Goal: Task Accomplishment & Management: Use online tool/utility

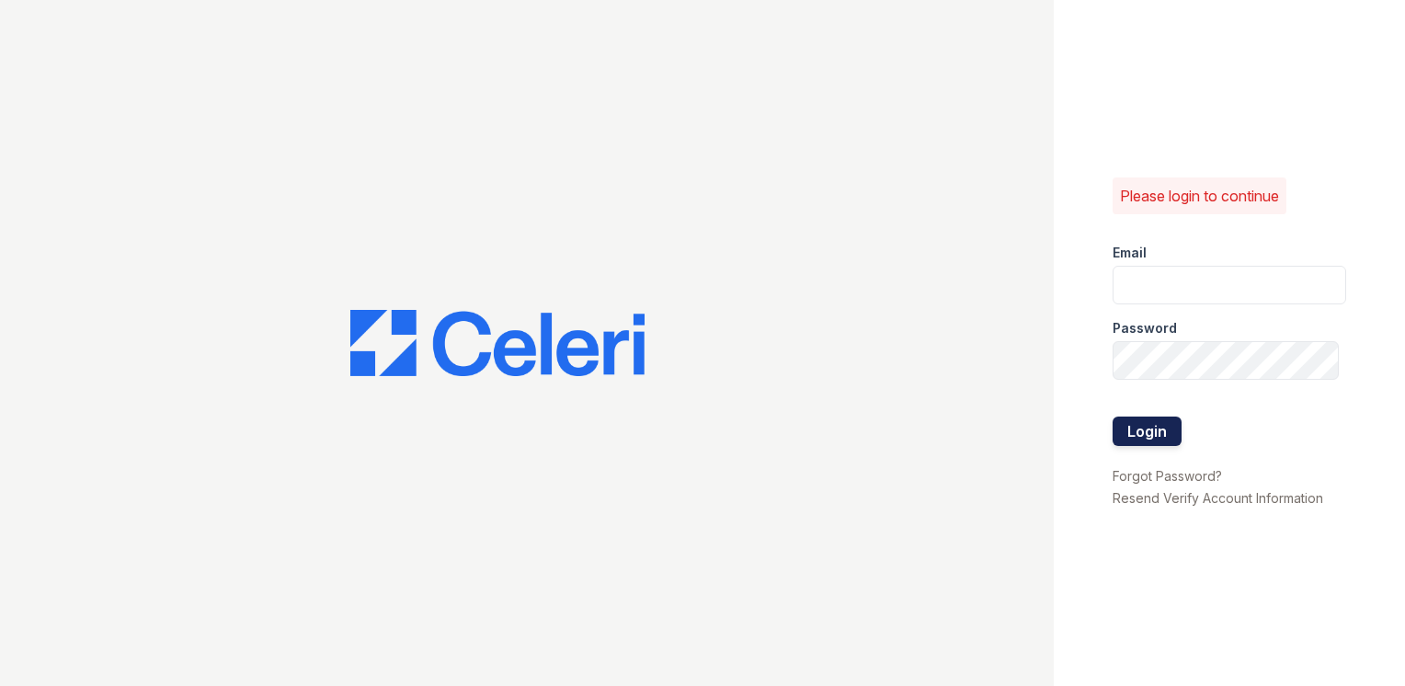
type input "[EMAIL_ADDRESS][DOMAIN_NAME]"
click at [1130, 441] on button "Login" at bounding box center [1146, 430] width 69 height 29
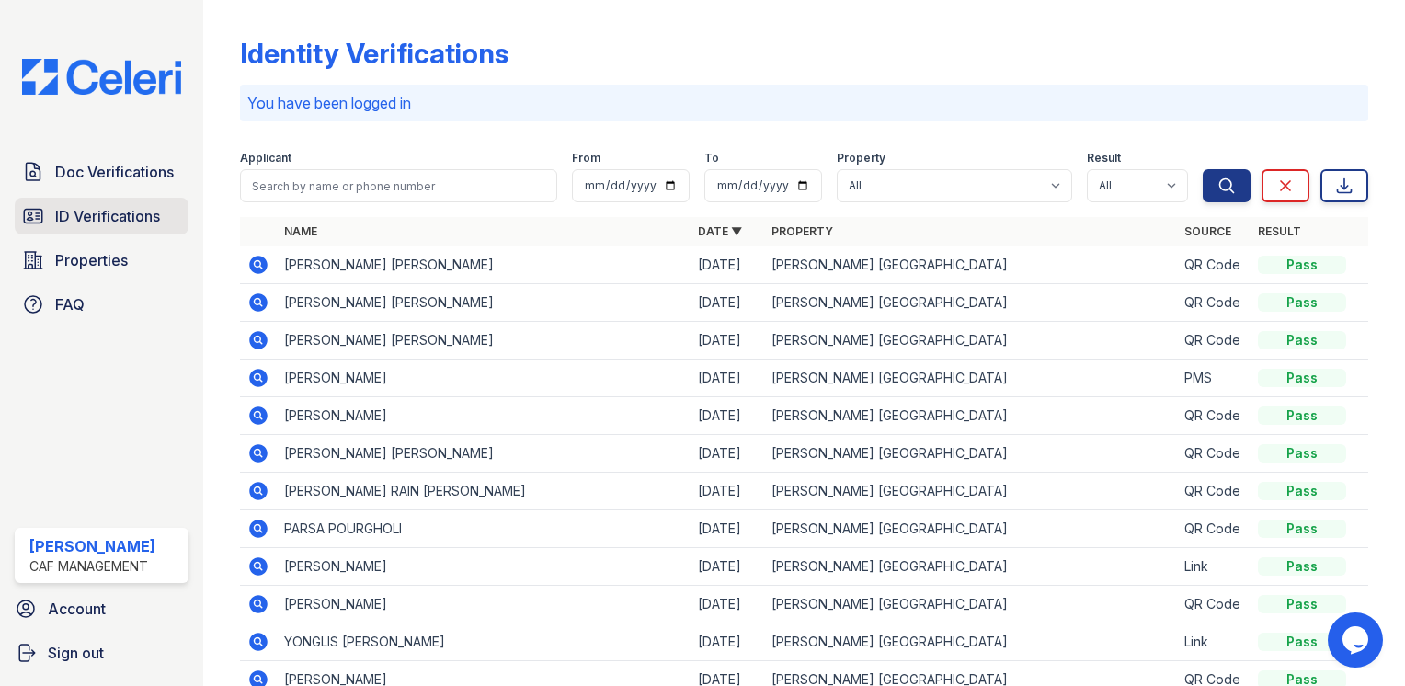
drag, startPoint x: 110, startPoint y: 174, endPoint x: 154, endPoint y: 199, distance: 50.6
click at [110, 174] on span "Doc Verifications" at bounding box center [114, 172] width 119 height 22
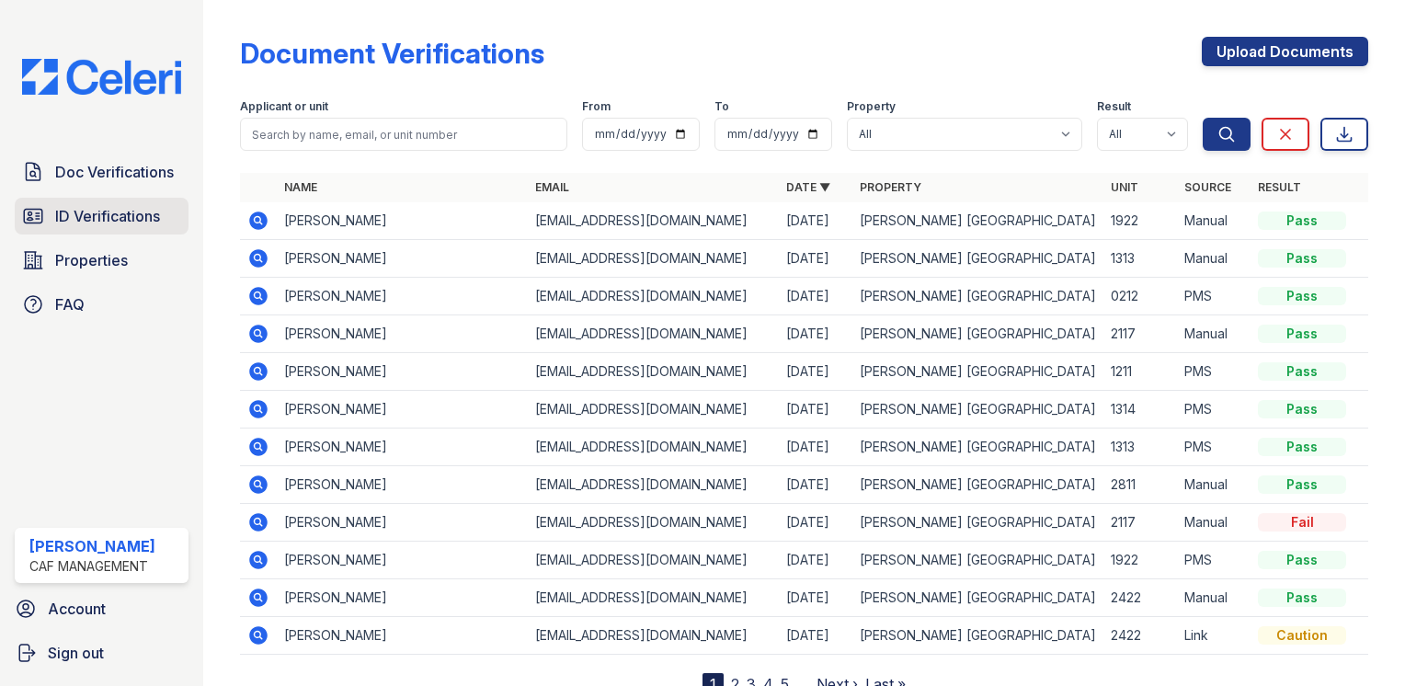
click at [164, 214] on link "ID Verifications" at bounding box center [102, 216] width 174 height 37
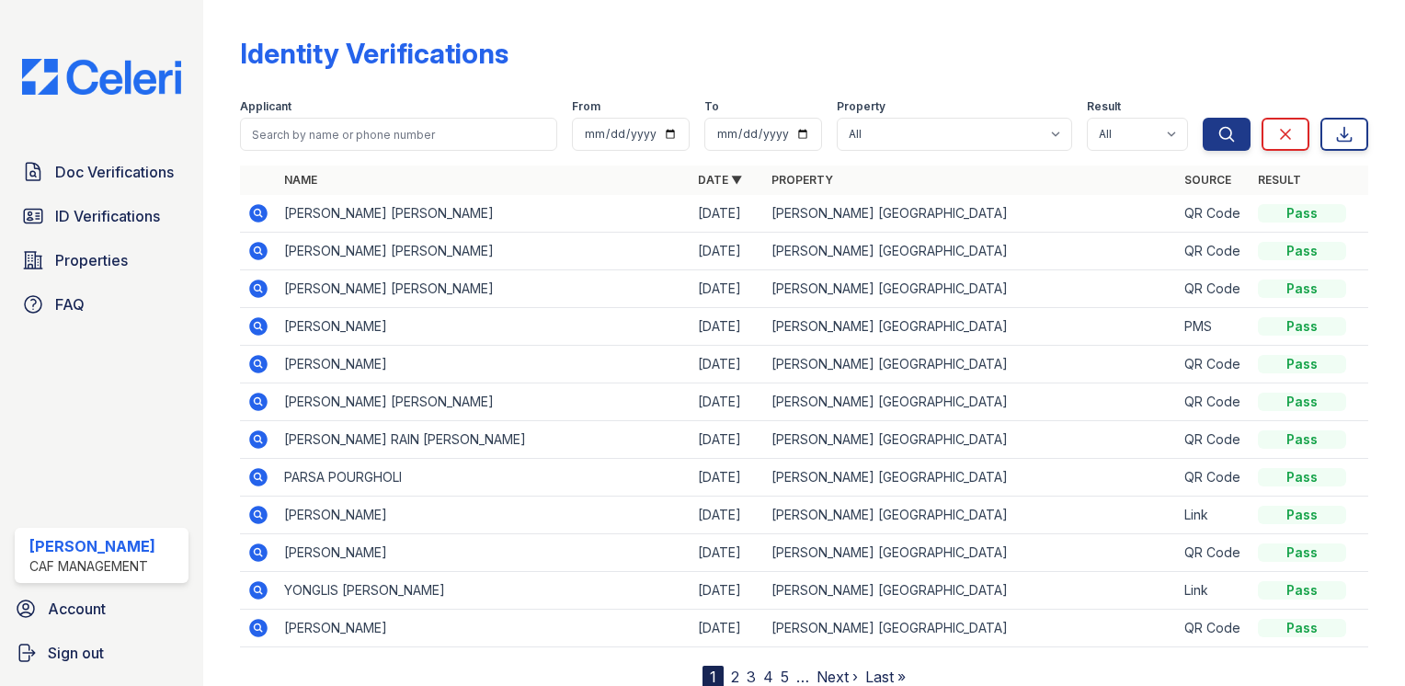
click at [262, 298] on icon at bounding box center [258, 289] width 22 height 22
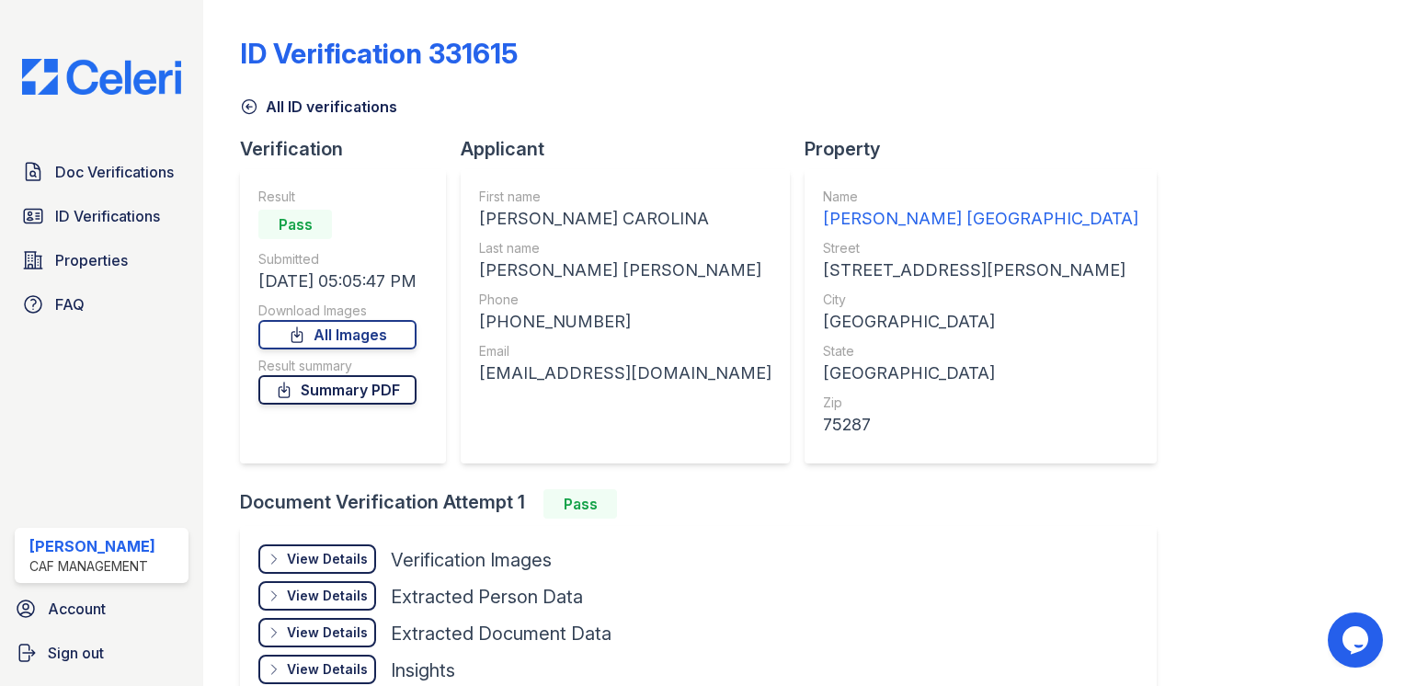
click at [326, 399] on link "Summary PDF" at bounding box center [337, 389] width 158 height 29
